Goal: Use online tool/utility: Utilize a website feature to perform a specific function

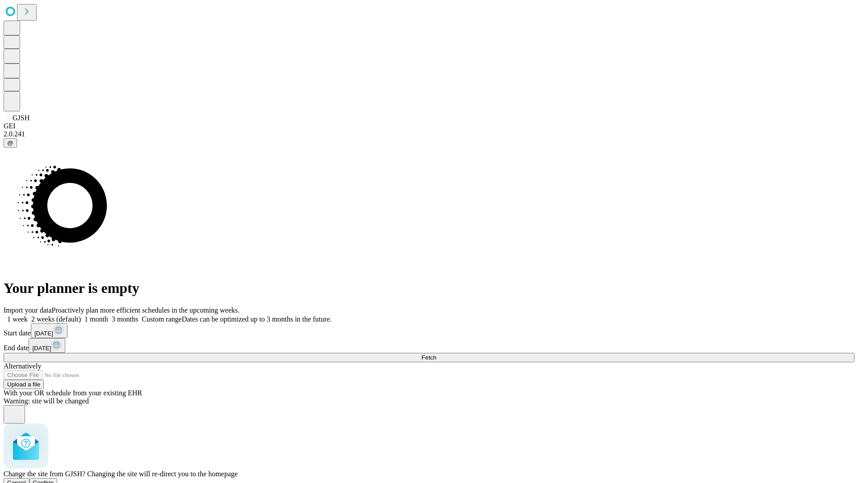
click at [54, 479] on span "Confirm" at bounding box center [43, 482] width 21 height 7
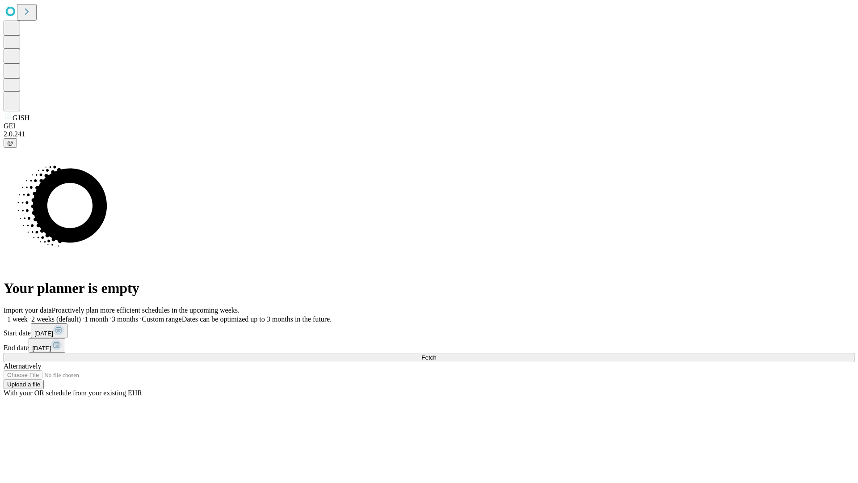
click at [28, 315] on label "1 week" at bounding box center [16, 319] width 24 height 8
click at [436, 354] on span "Fetch" at bounding box center [429, 357] width 15 height 7
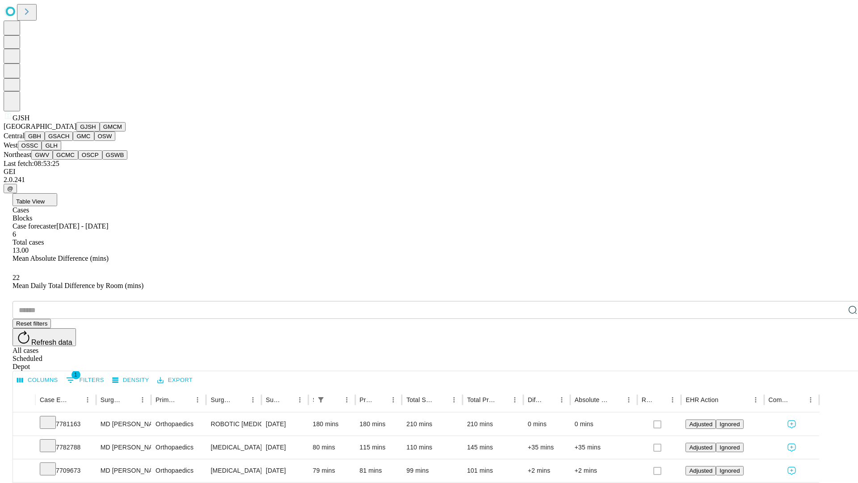
click at [100, 131] on button "GMCM" at bounding box center [113, 126] width 26 height 9
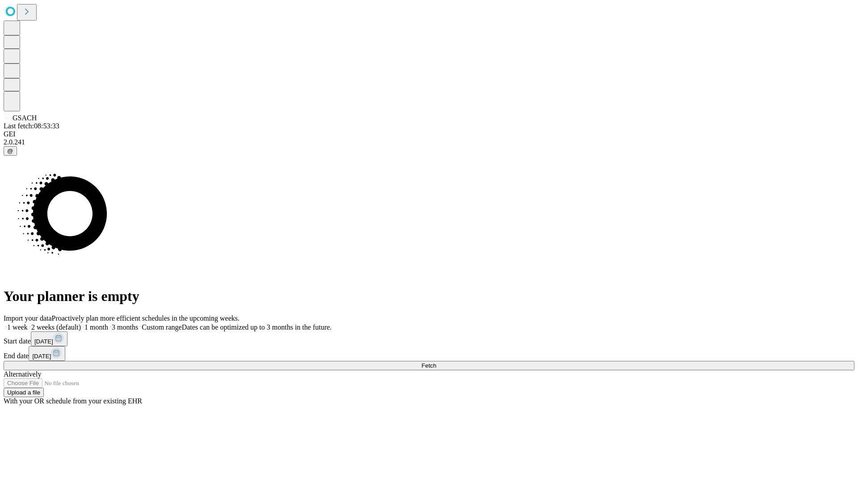
click at [436, 362] on span "Fetch" at bounding box center [429, 365] width 15 height 7
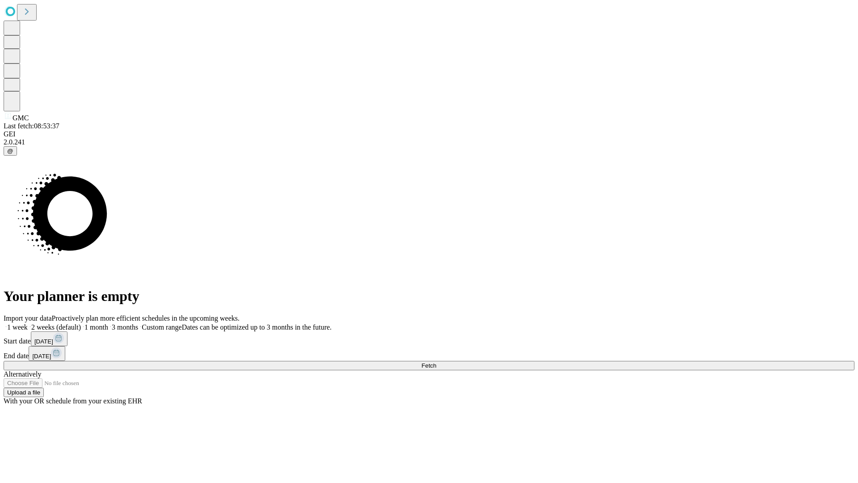
click at [28, 323] on label "1 week" at bounding box center [16, 327] width 24 height 8
click at [436, 362] on span "Fetch" at bounding box center [429, 365] width 15 height 7
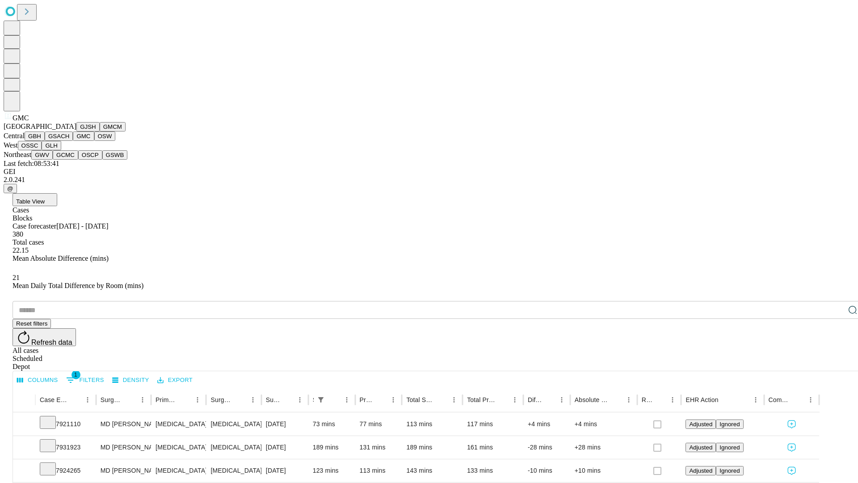
click at [94, 141] on button "OSW" at bounding box center [104, 135] width 21 height 9
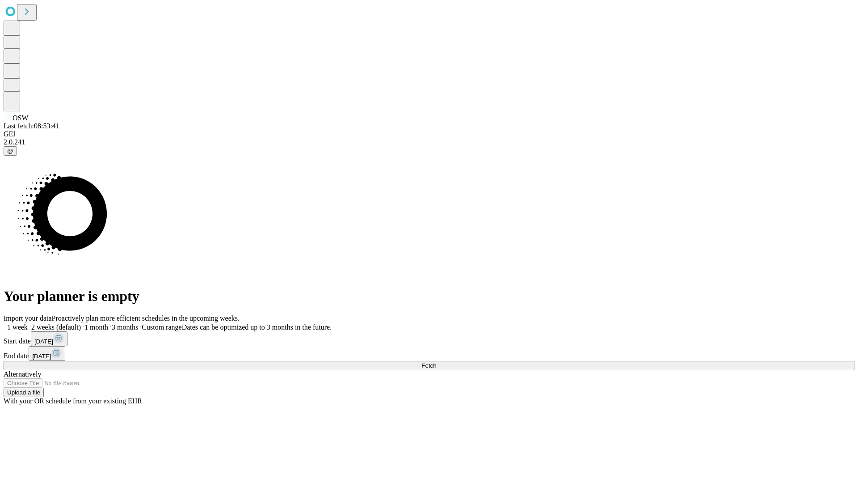
click at [28, 323] on label "1 week" at bounding box center [16, 327] width 24 height 8
click at [436, 362] on span "Fetch" at bounding box center [429, 365] width 15 height 7
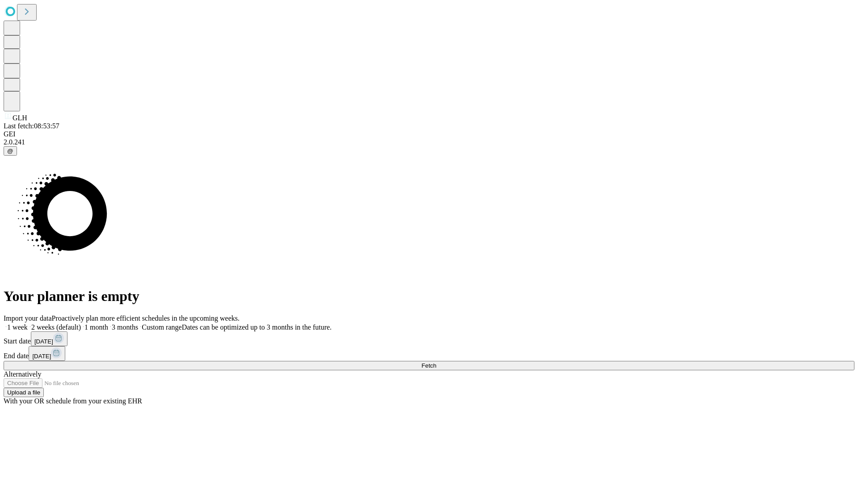
click at [28, 323] on label "1 week" at bounding box center [16, 327] width 24 height 8
click at [436, 362] on span "Fetch" at bounding box center [429, 365] width 15 height 7
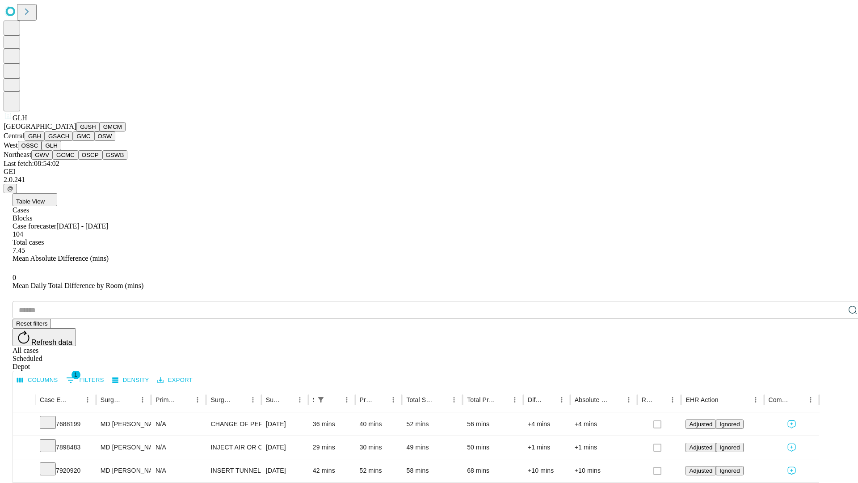
click at [53, 160] on button "GWV" at bounding box center [41, 154] width 21 height 9
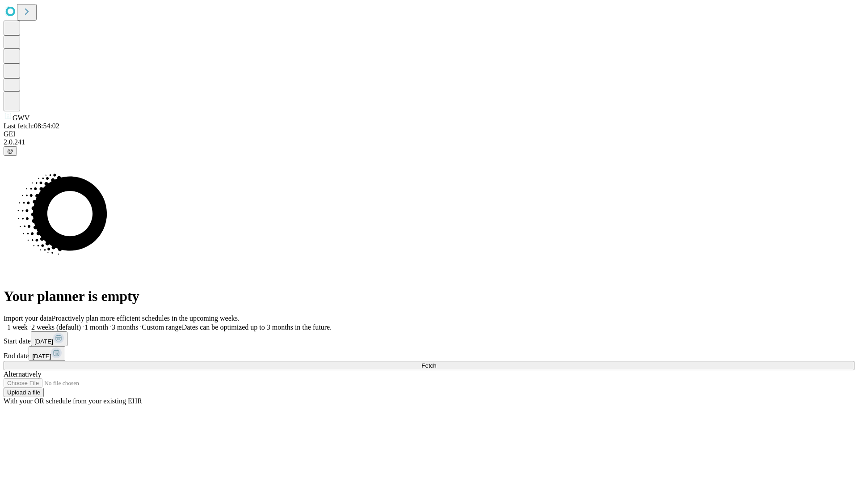
click at [28, 323] on label "1 week" at bounding box center [16, 327] width 24 height 8
click at [436, 362] on span "Fetch" at bounding box center [429, 365] width 15 height 7
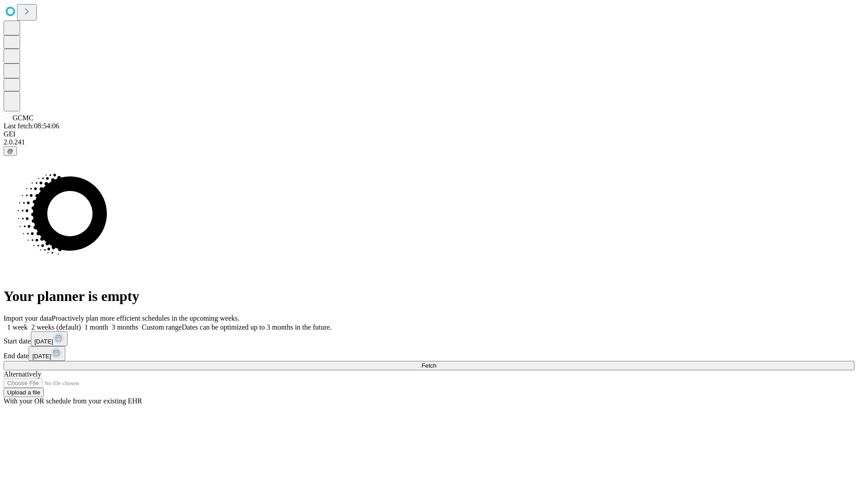
click at [28, 323] on label "1 week" at bounding box center [16, 327] width 24 height 8
click at [436, 362] on span "Fetch" at bounding box center [429, 365] width 15 height 7
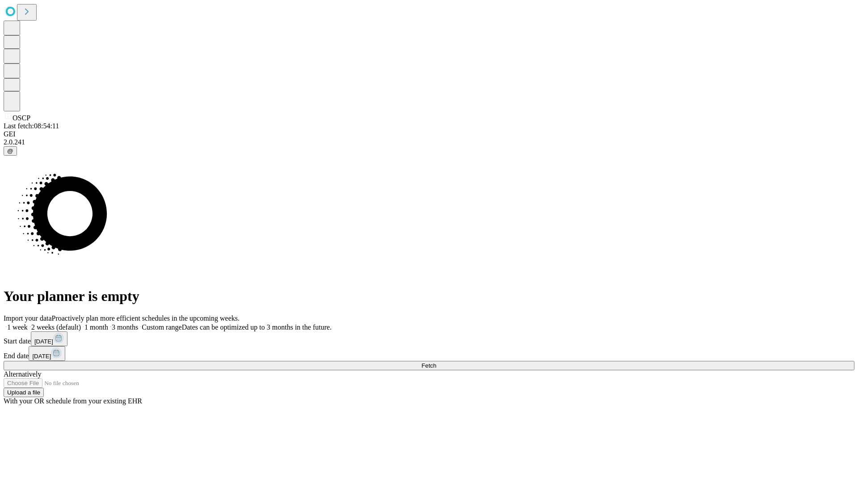
click at [28, 323] on label "1 week" at bounding box center [16, 327] width 24 height 8
click at [436, 362] on span "Fetch" at bounding box center [429, 365] width 15 height 7
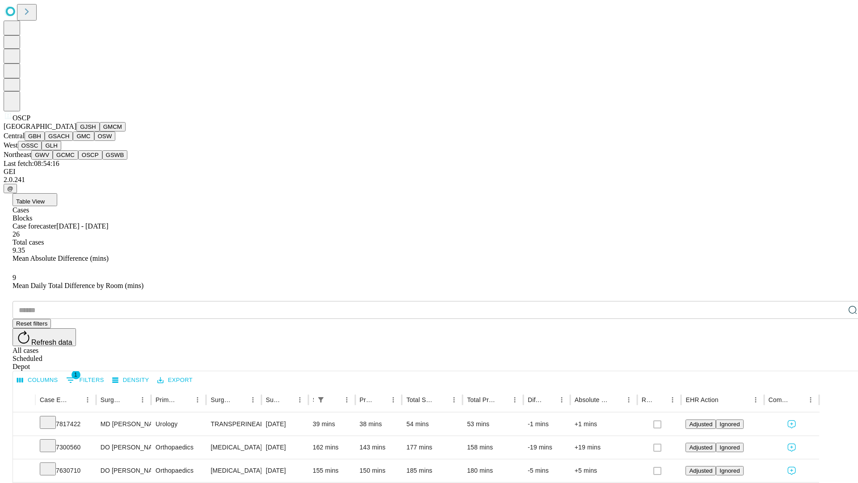
click at [102, 160] on button "GSWB" at bounding box center [114, 154] width 25 height 9
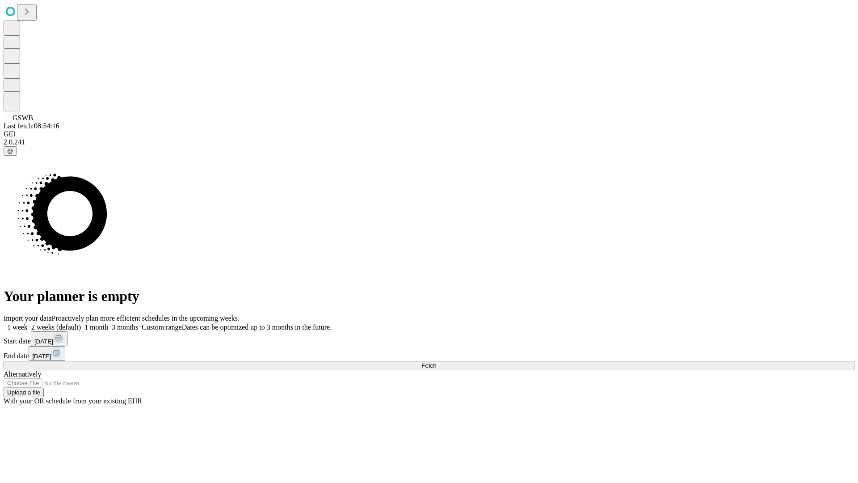
click at [28, 323] on label "1 week" at bounding box center [16, 327] width 24 height 8
click at [436, 362] on span "Fetch" at bounding box center [429, 365] width 15 height 7
